Goal: Transaction & Acquisition: Book appointment/travel/reservation

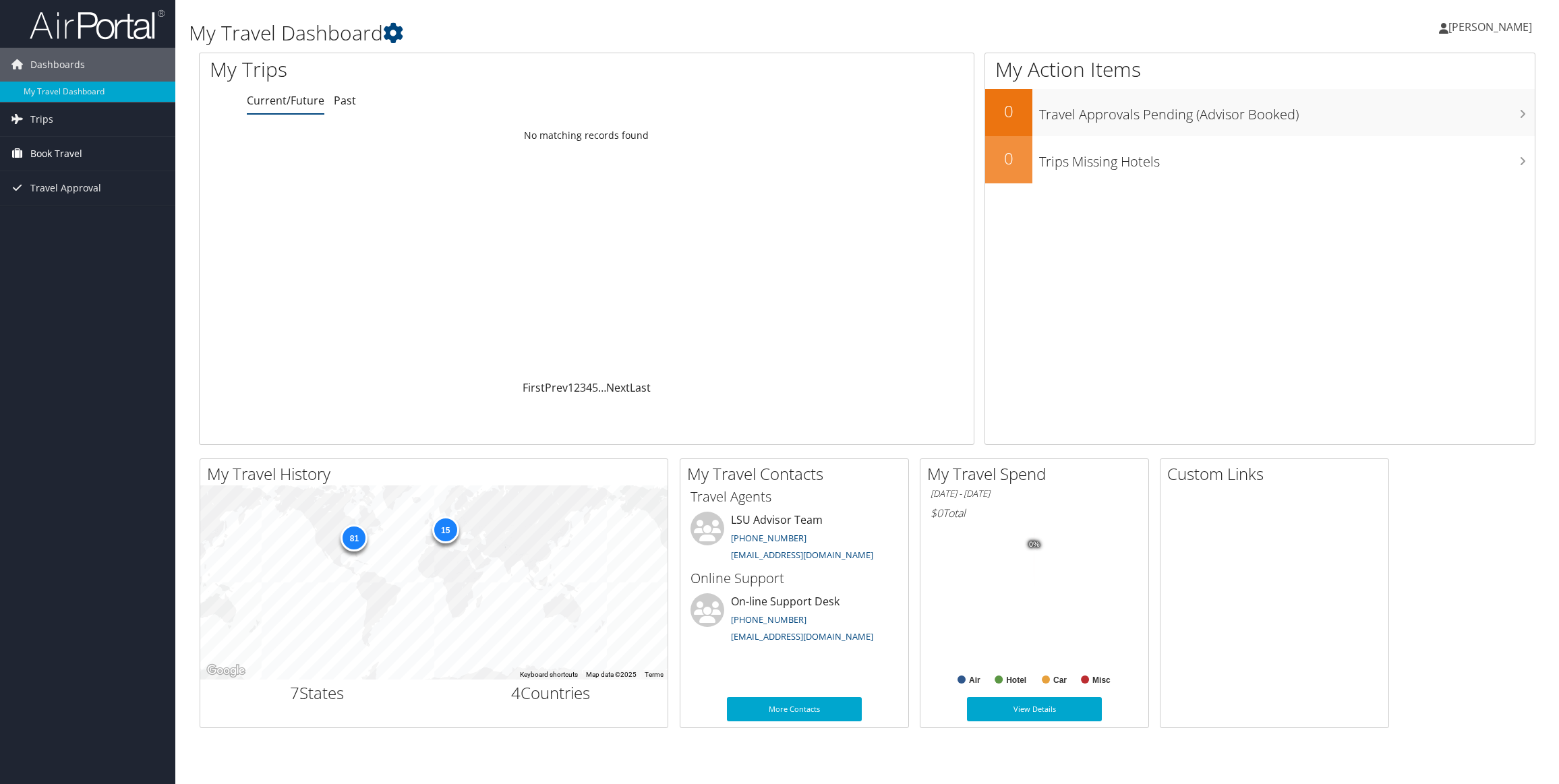
click at [60, 149] on span "Book Travel" at bounding box center [56, 154] width 52 height 34
click at [61, 198] on link "Book/Manage Online Trips" at bounding box center [87, 200] width 175 height 20
